Goal: Information Seeking & Learning: Learn about a topic

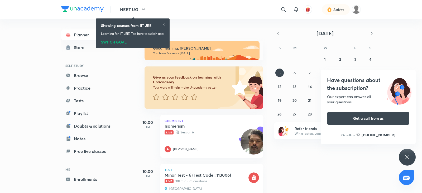
click at [121, 38] on div "SWITCH GOAL" at bounding box center [132, 41] width 63 height 6
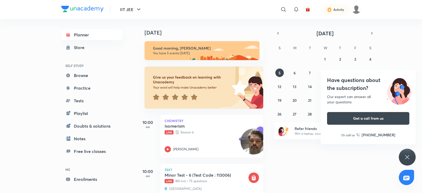
scroll to position [29, 0]
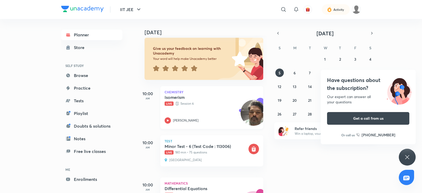
click at [169, 122] on icon at bounding box center [168, 120] width 6 height 6
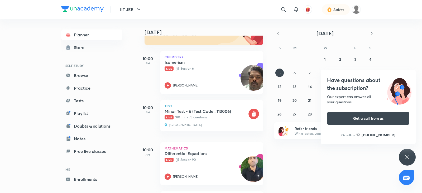
scroll to position [64, 0]
click at [169, 176] on icon at bounding box center [168, 176] width 6 height 6
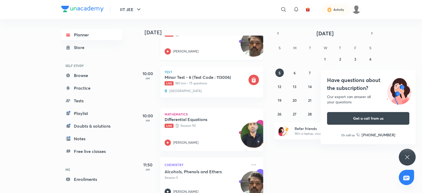
scroll to position [100, 0]
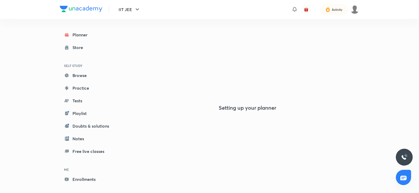
click at [88, 7] on img at bounding box center [81, 9] width 42 height 6
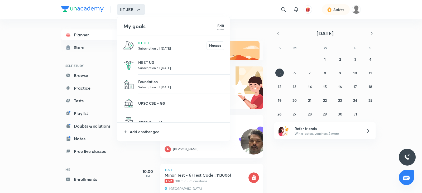
click at [149, 70] on li "NEET UG Subscription till 24 Apr 2026" at bounding box center [173, 64] width 113 height 19
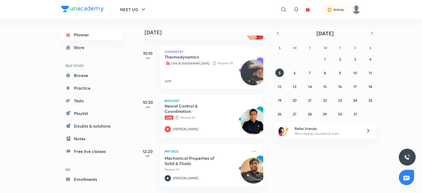
scroll to position [81, 0]
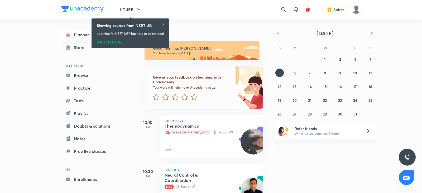
scroll to position [83, 0]
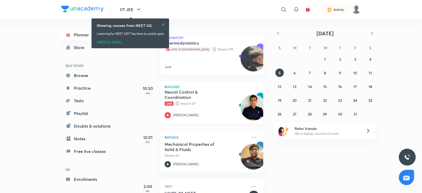
click at [166, 116] on icon at bounding box center [168, 115] width 6 height 6
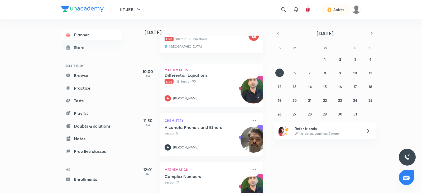
scroll to position [142, 0]
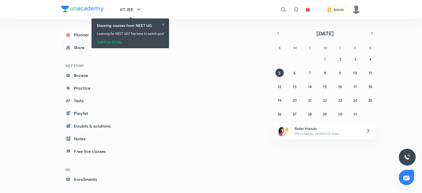
click at [140, 8] on icon "button" at bounding box center [139, 9] width 6 height 6
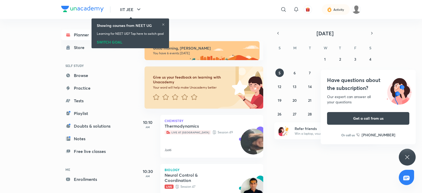
click at [103, 43] on div "SWITCH GOAL" at bounding box center [130, 41] width 67 height 6
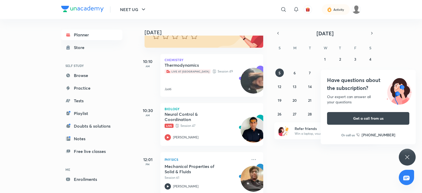
scroll to position [57, 0]
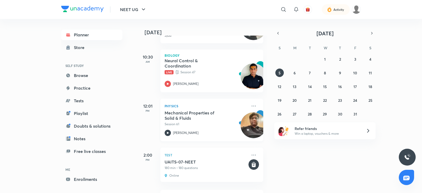
scroll to position [114, 0]
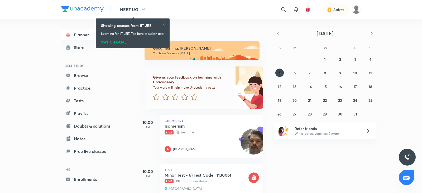
click at [122, 40] on div "SWITCH GOAL" at bounding box center [132, 41] width 63 height 6
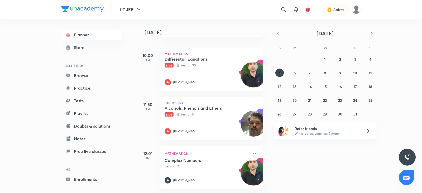
scroll to position [162, 0]
